Goal: Navigation & Orientation: Find specific page/section

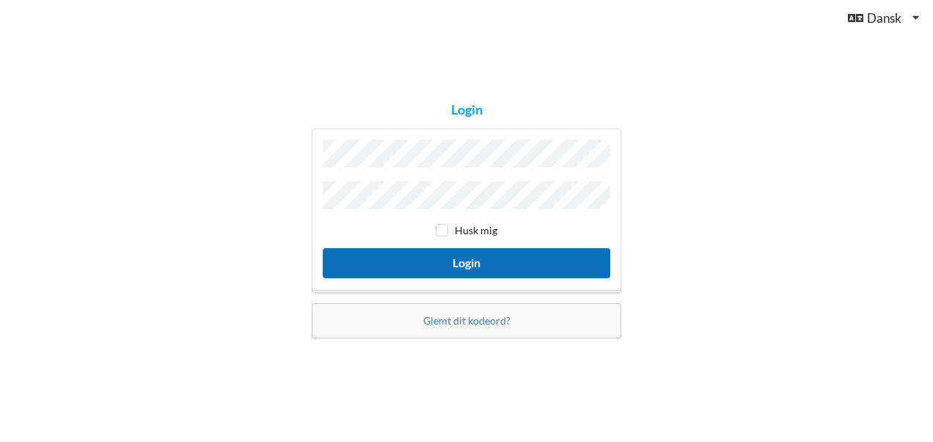
click at [477, 260] on button "Login" at bounding box center [467, 263] width 288 height 30
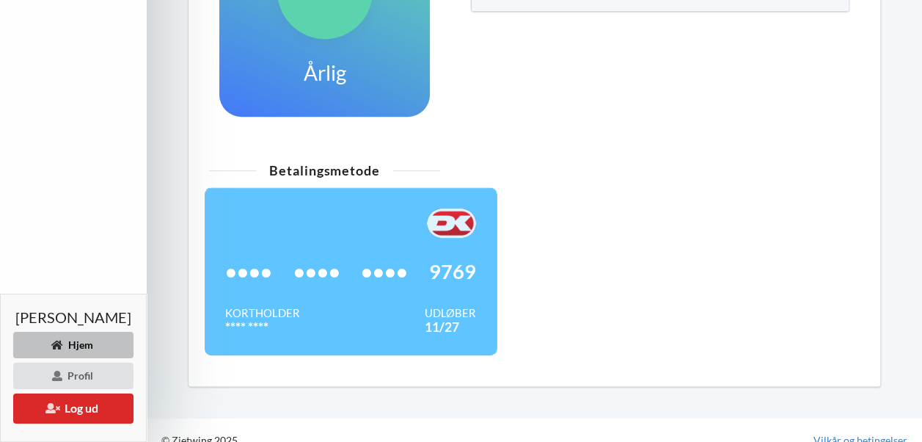
scroll to position [561, 0]
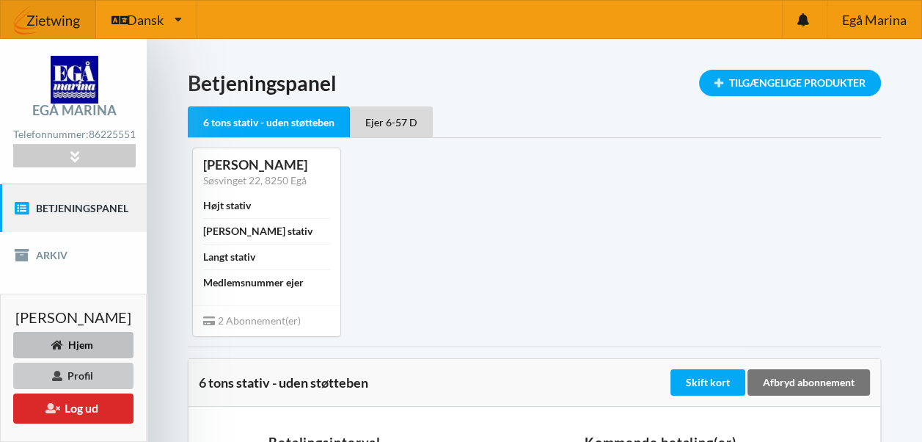
click at [120, 374] on div "Profil" at bounding box center [73, 375] width 120 height 26
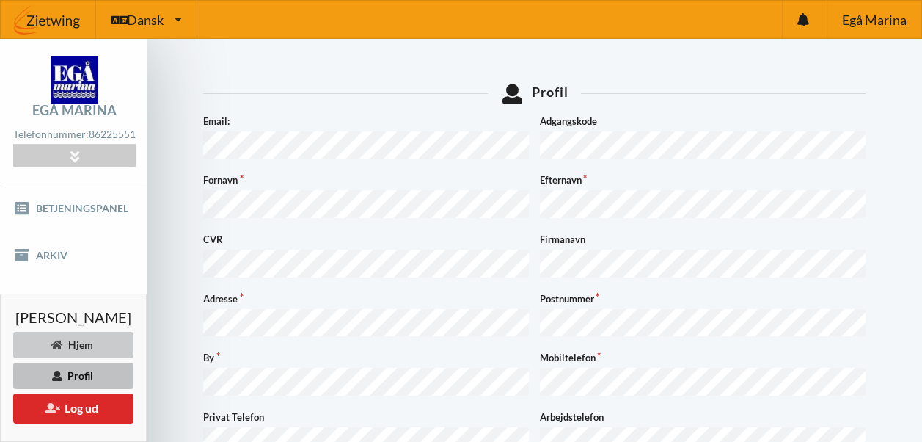
click at [104, 346] on div "Hjem" at bounding box center [73, 345] width 120 height 26
